Goal: Find specific page/section: Find specific page/section

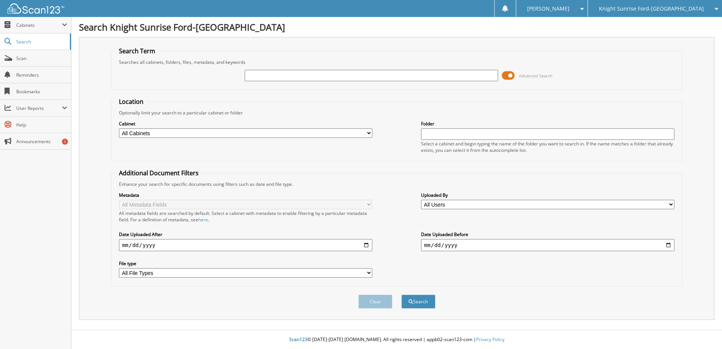
click at [644, 7] on span "Knight Sunrise Ford-[GEOGRAPHIC_DATA]" at bounding box center [650, 8] width 105 height 5
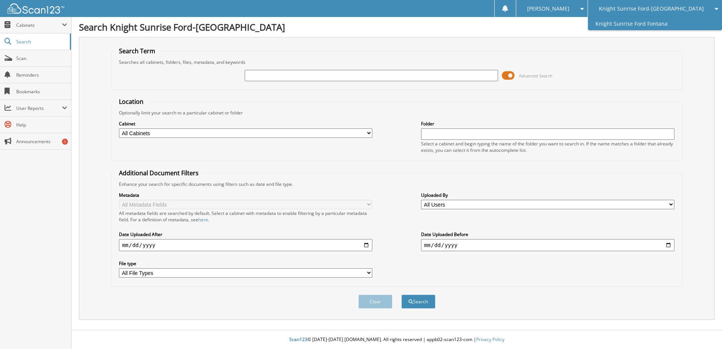
click at [650, 20] on link "Knight Sunrise Ford Fontana" at bounding box center [655, 23] width 134 height 13
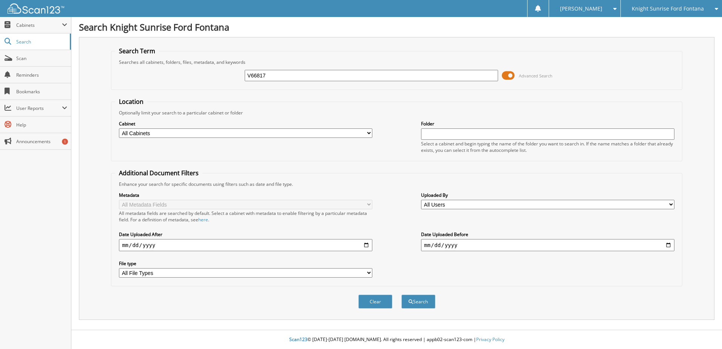
type input "V66817"
click at [401, 294] on button "Search" at bounding box center [418, 301] width 34 height 14
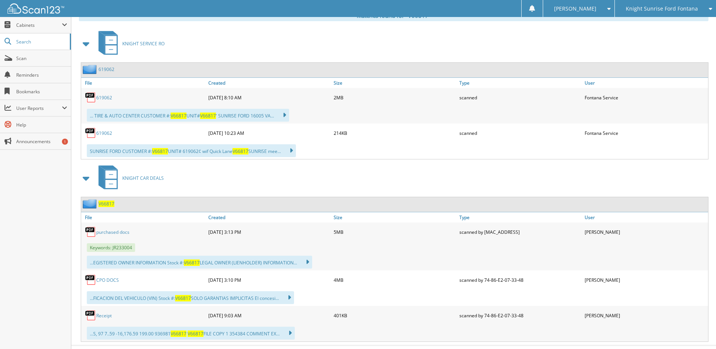
scroll to position [337, 0]
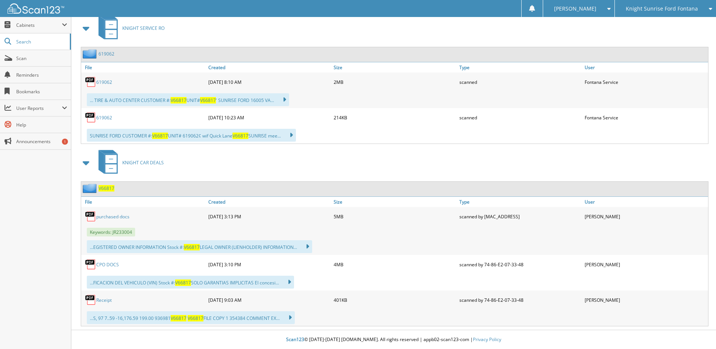
click at [102, 300] on link "Receipt" at bounding box center [103, 300] width 15 height 6
click at [43, 37] on link "Search" at bounding box center [35, 42] width 71 height 16
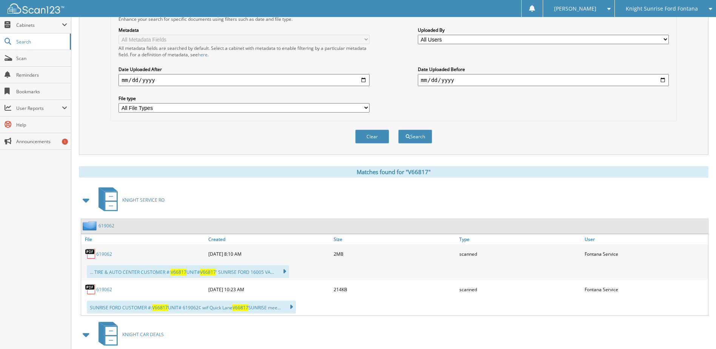
scroll to position [148, 0]
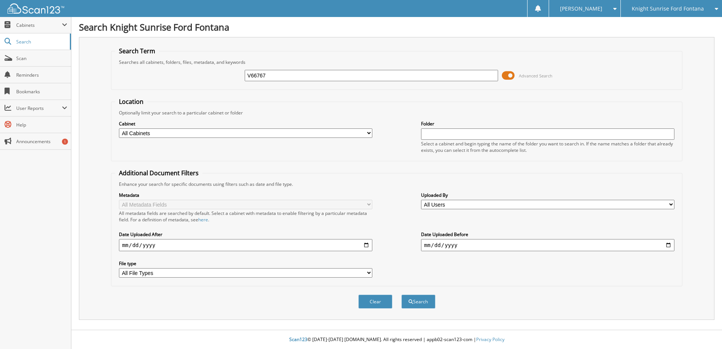
type input "V66767"
click at [401, 294] on button "Search" at bounding box center [418, 301] width 34 height 14
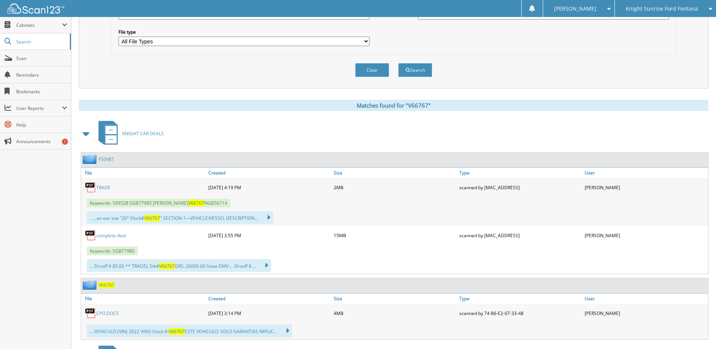
scroll to position [246, 0]
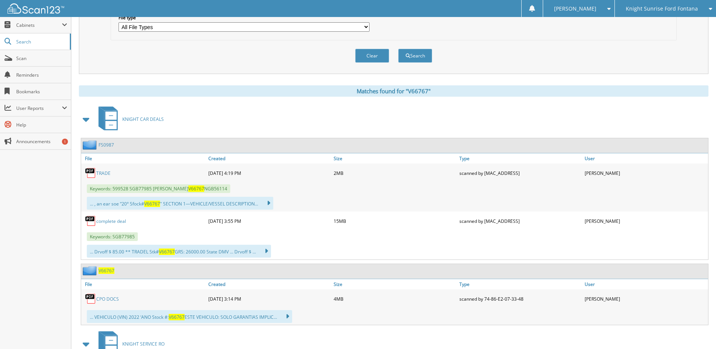
click at [112, 222] on link "complete deal" at bounding box center [111, 221] width 30 height 6
click at [83, 121] on span at bounding box center [86, 119] width 11 height 14
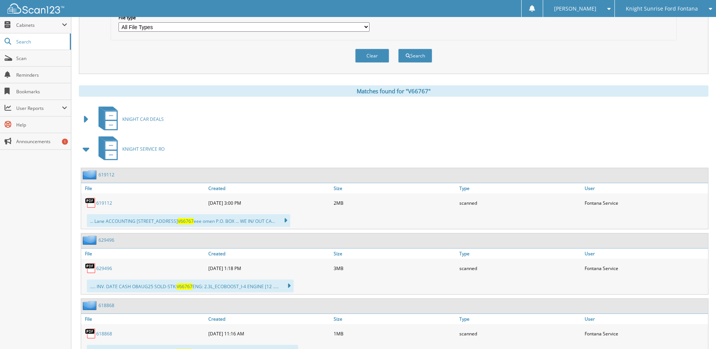
click at [85, 117] on span at bounding box center [86, 119] width 11 height 14
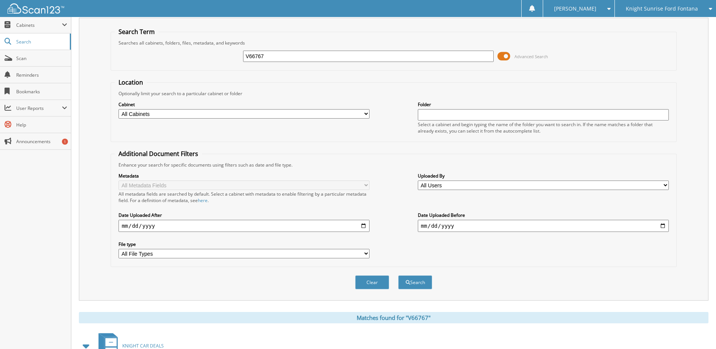
scroll to position [0, 0]
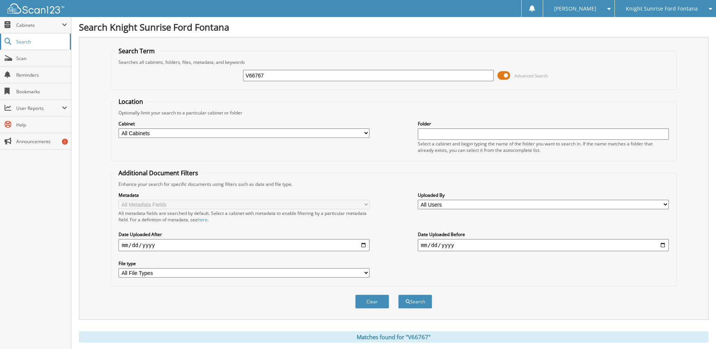
click at [37, 44] on span "Search" at bounding box center [41, 41] width 50 height 6
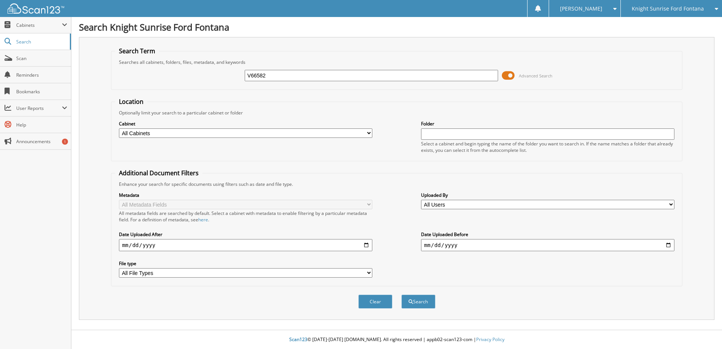
type input "V66582"
click at [401, 294] on button "Search" at bounding box center [418, 301] width 34 height 14
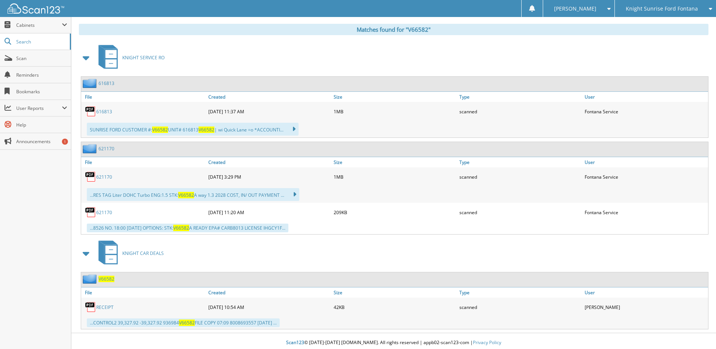
scroll to position [311, 0]
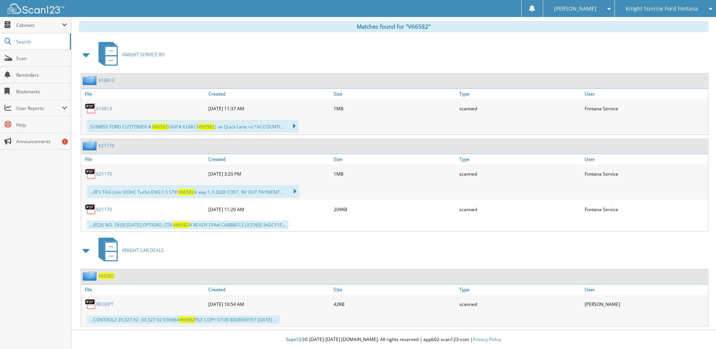
click at [99, 303] on link "RECEIPT" at bounding box center [104, 304] width 17 height 6
click at [43, 42] on span "Search" at bounding box center [41, 41] width 50 height 6
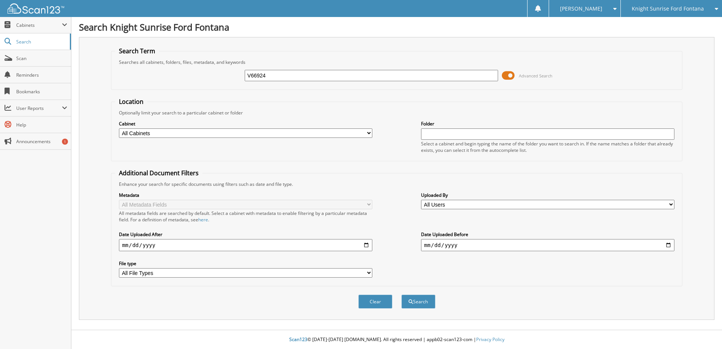
type input "V66924"
click at [401, 294] on button "Search" at bounding box center [418, 301] width 34 height 14
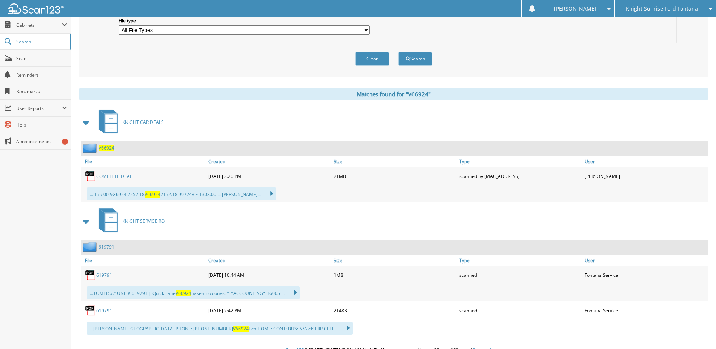
scroll to position [254, 0]
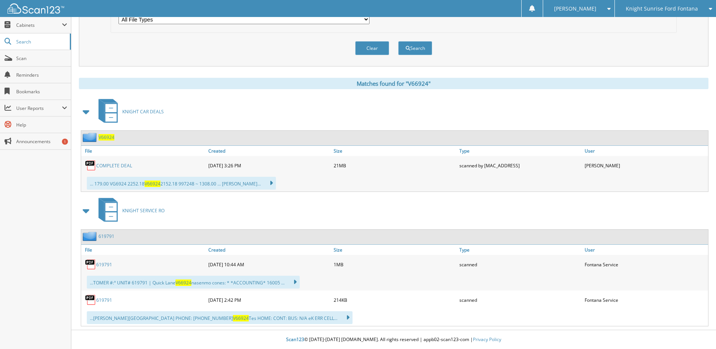
click at [105, 165] on link "COMPLETE DEAL" at bounding box center [114, 165] width 36 height 6
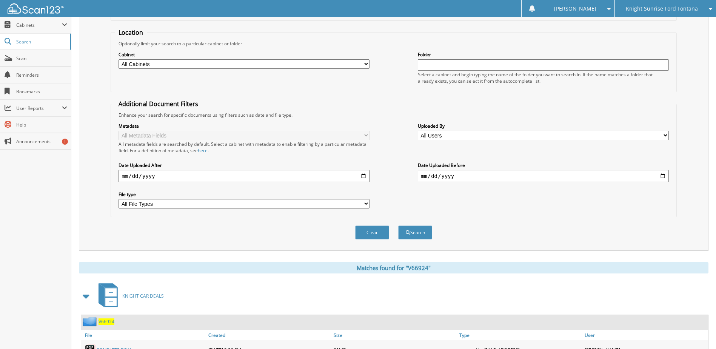
scroll to position [0, 0]
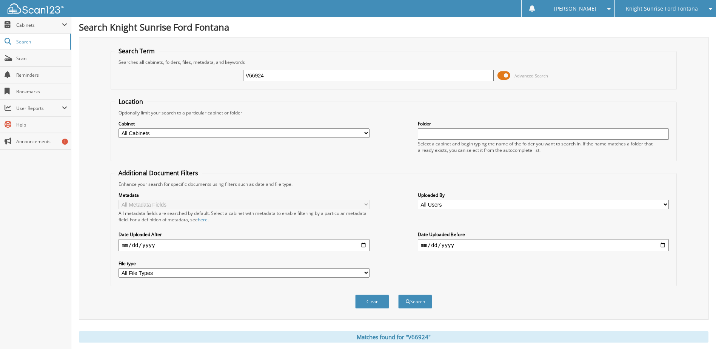
click at [321, 75] on input "V66924" at bounding box center [368, 75] width 251 height 11
type input "V"
type input "937248"
click at [398, 294] on button "Search" at bounding box center [415, 301] width 34 height 14
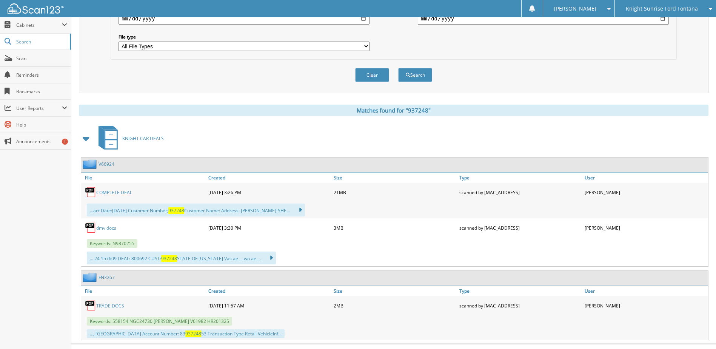
scroll to position [241, 0]
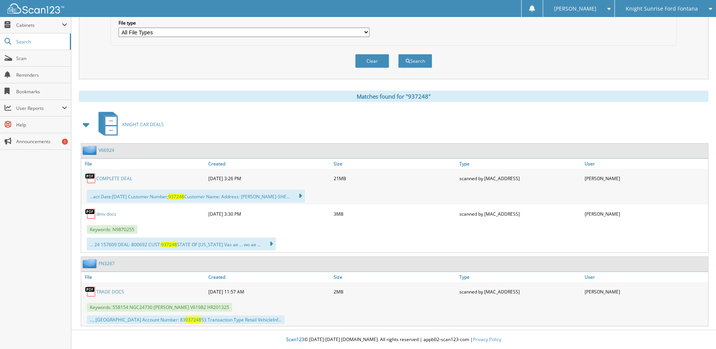
click at [107, 151] on link "V66924" at bounding box center [106, 150] width 16 height 6
